Goal: Find specific page/section: Locate a particular part of the current website

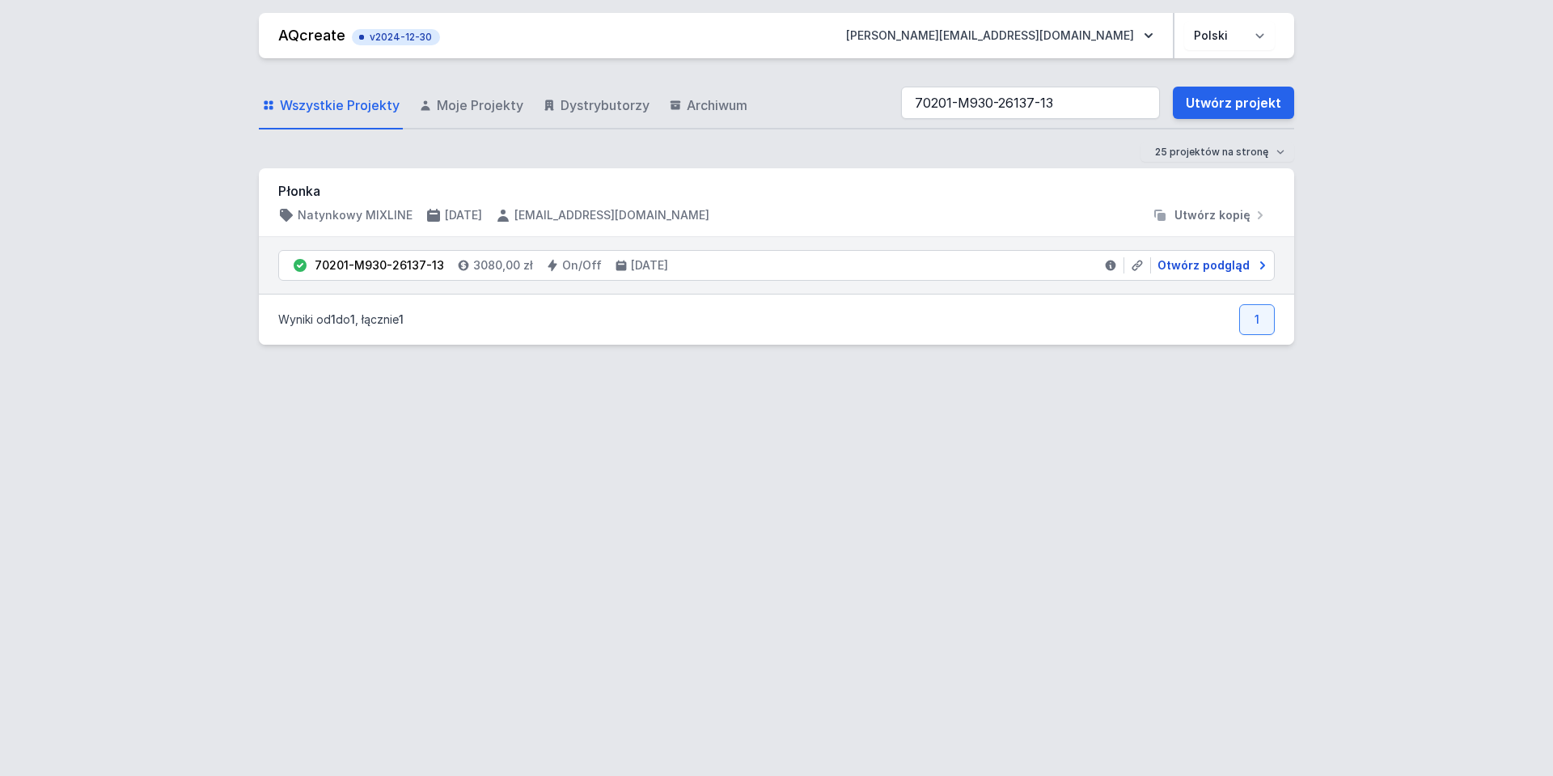
type input "70201-M930-26137-13"
click at [1221, 262] on span "Otwórz podgląd" at bounding box center [1204, 265] width 92 height 16
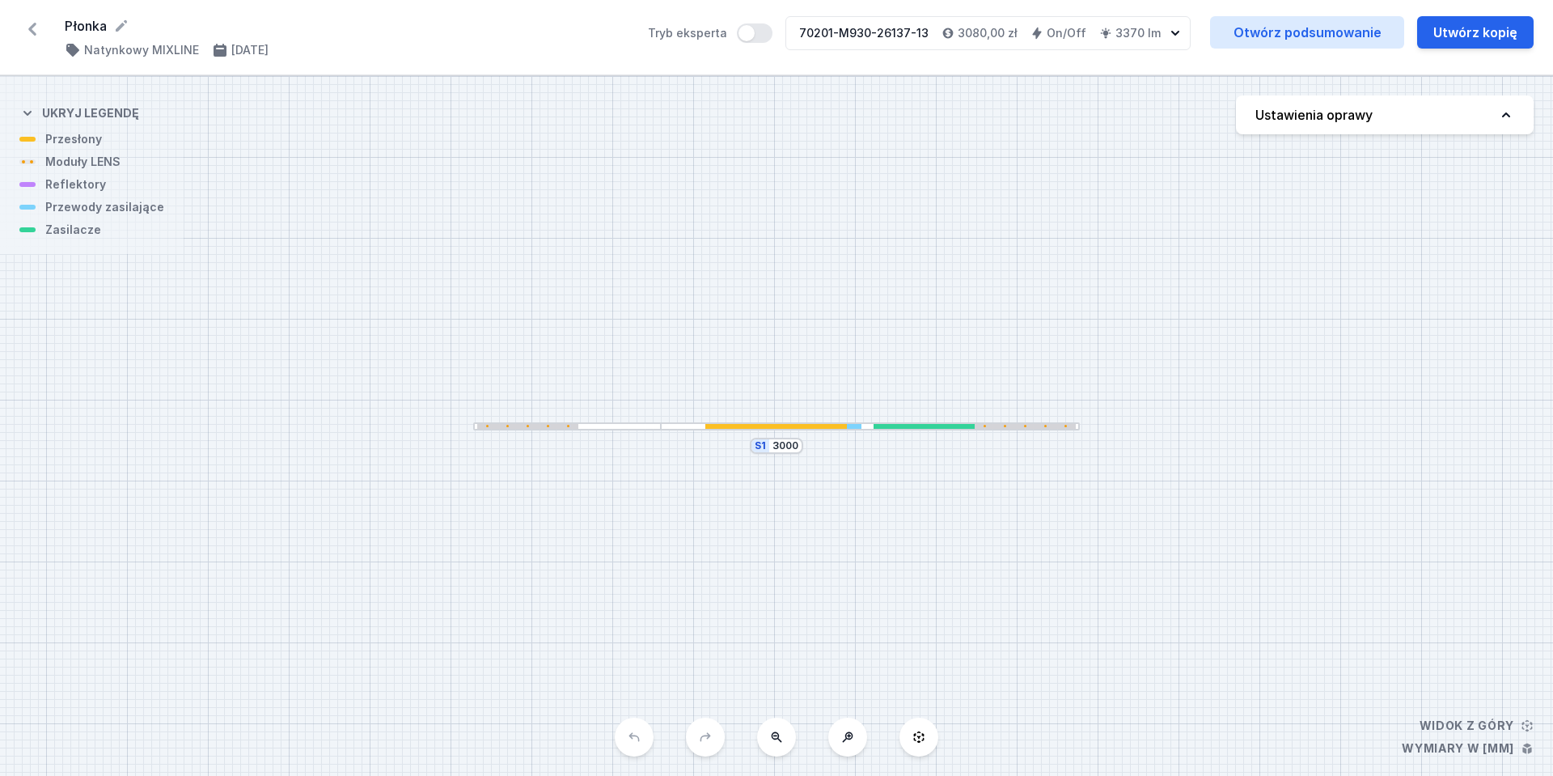
click at [967, 426] on div at bounding box center [954, 427] width 40 height 6
